Goal: Find specific page/section

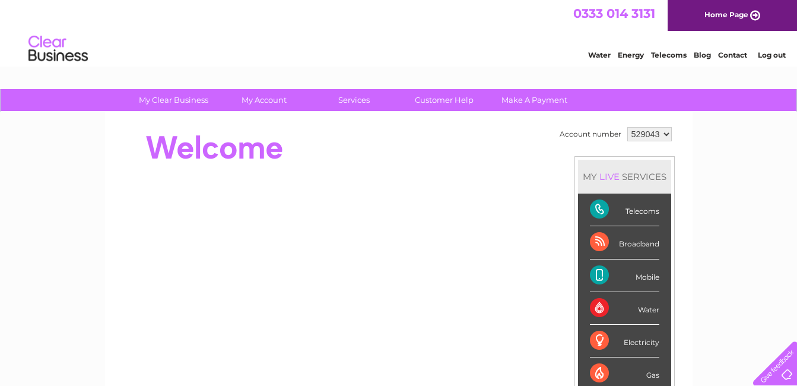
click at [771, 53] on link "Log out" at bounding box center [772, 54] width 28 height 9
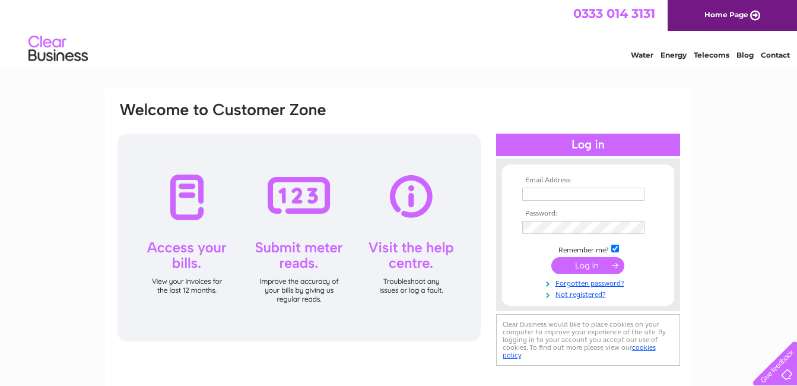
click at [559, 192] on input "text" at bounding box center [583, 193] width 122 height 13
click at [579, 263] on input "submit" at bounding box center [587, 265] width 73 height 17
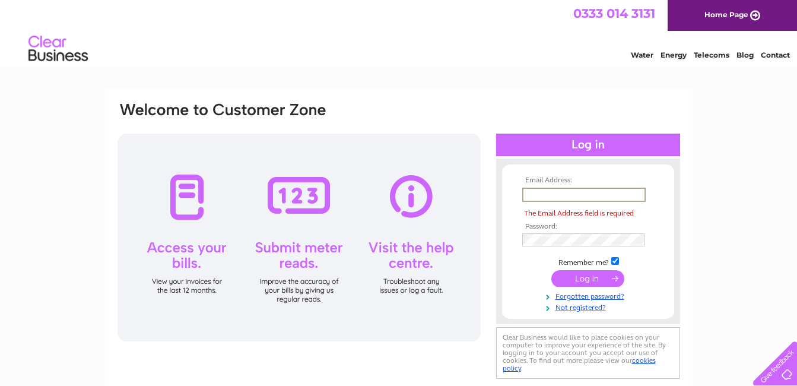
click at [567, 196] on input "text" at bounding box center [583, 194] width 123 height 14
type input "yvesshama@hotmail.com"
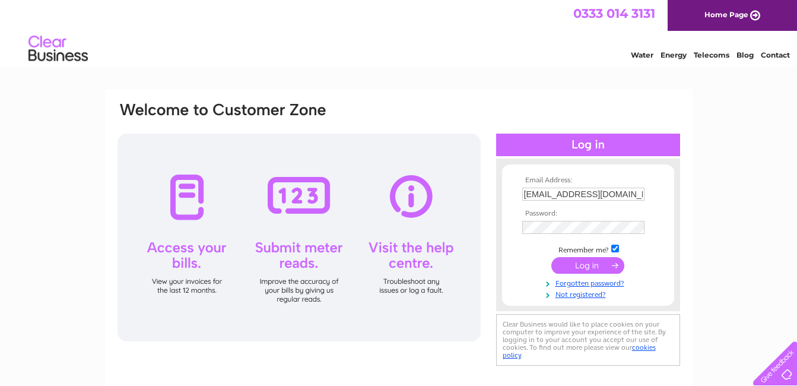
click at [590, 267] on input "submit" at bounding box center [587, 265] width 73 height 17
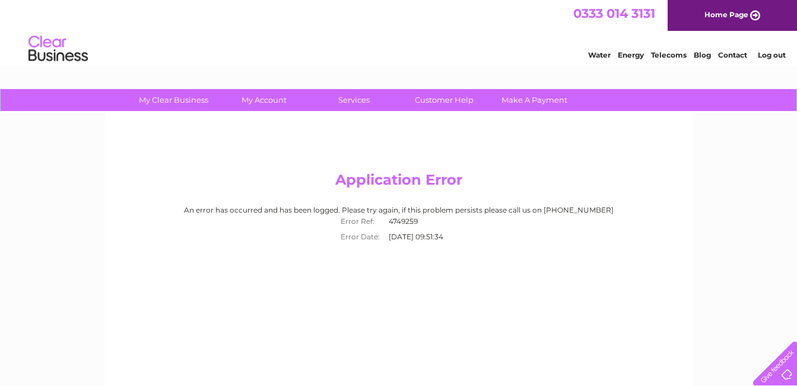
click at [771, 54] on link "Log out" at bounding box center [772, 54] width 28 height 9
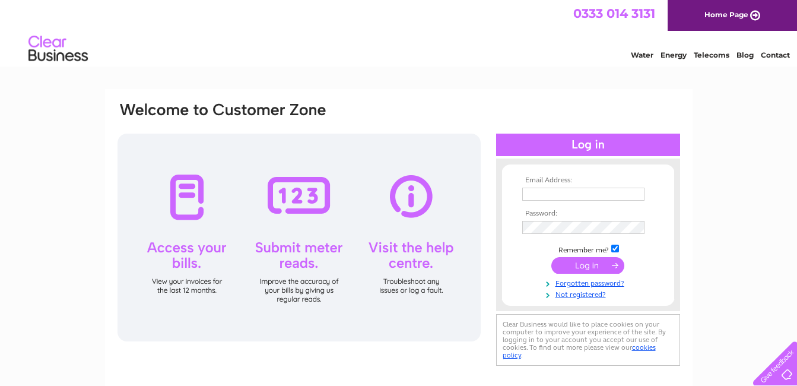
click at [544, 190] on input "text" at bounding box center [583, 193] width 122 height 13
type input "yvesshama@hotmail.com"
click at [584, 263] on input "submit" at bounding box center [587, 265] width 73 height 17
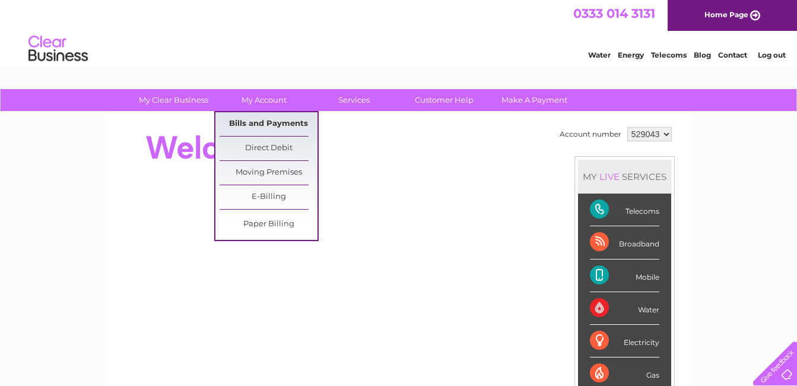
click at [254, 123] on link "Bills and Payments" at bounding box center [269, 124] width 98 height 24
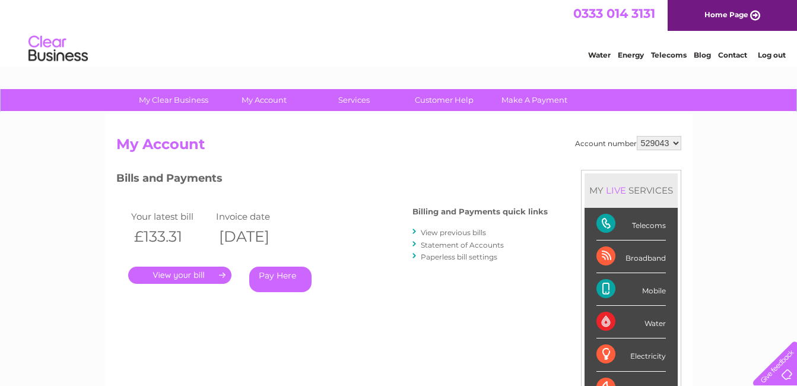
click at [180, 272] on link "." at bounding box center [179, 274] width 103 height 17
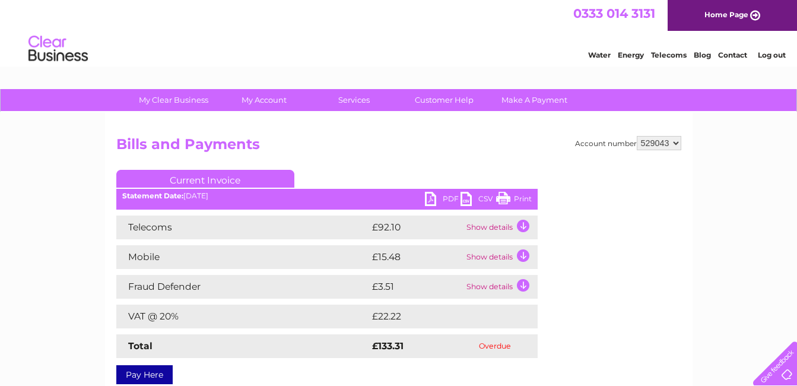
drag, startPoint x: 771, startPoint y: 53, endPoint x: 756, endPoint y: 66, distance: 20.2
click at [771, 54] on link "Log out" at bounding box center [772, 54] width 28 height 9
